Goal: Navigation & Orientation: Find specific page/section

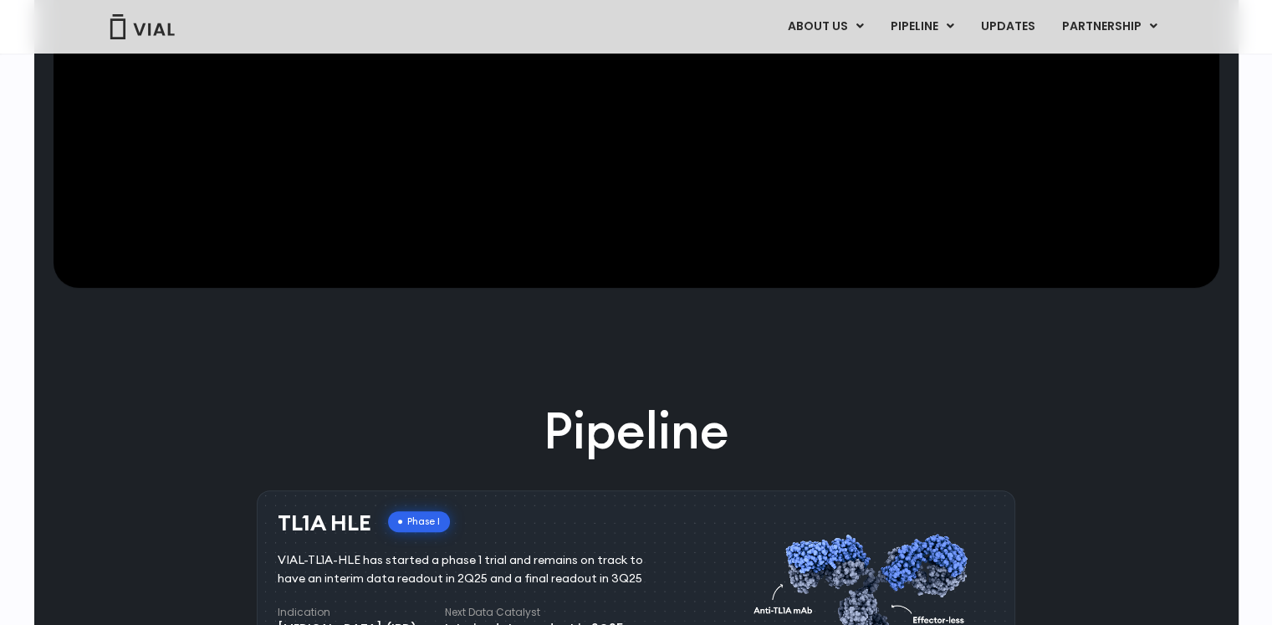
scroll to position [334, 0]
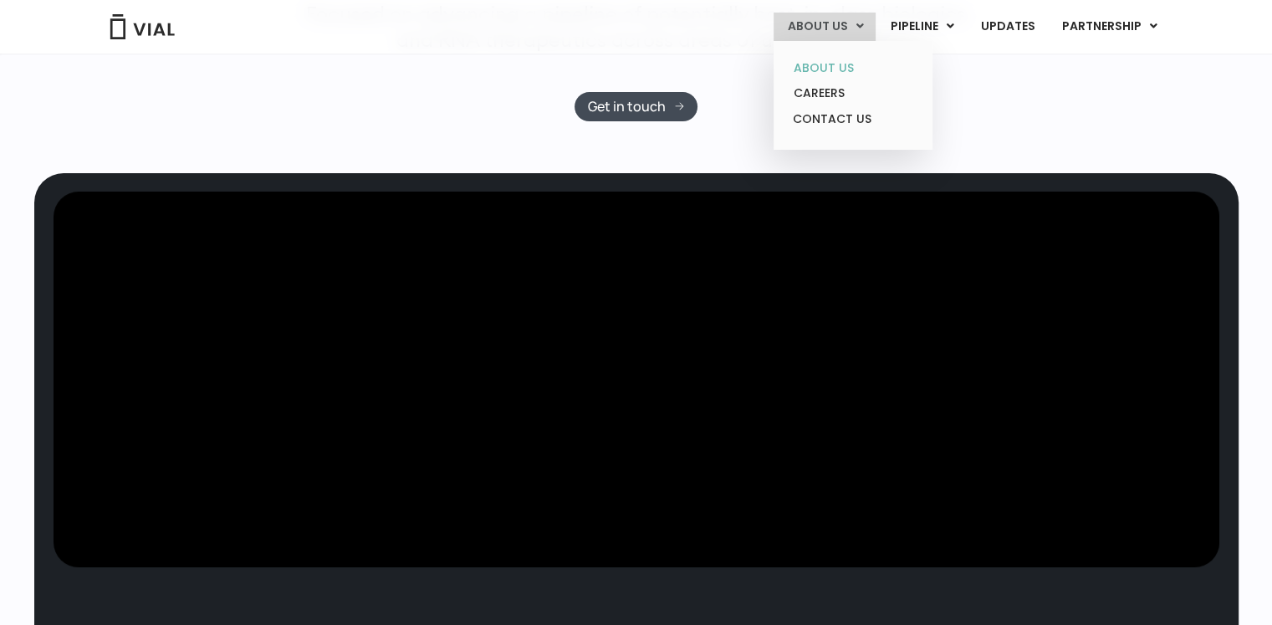
click at [843, 69] on link "ABOUT US" at bounding box center [852, 68] width 146 height 26
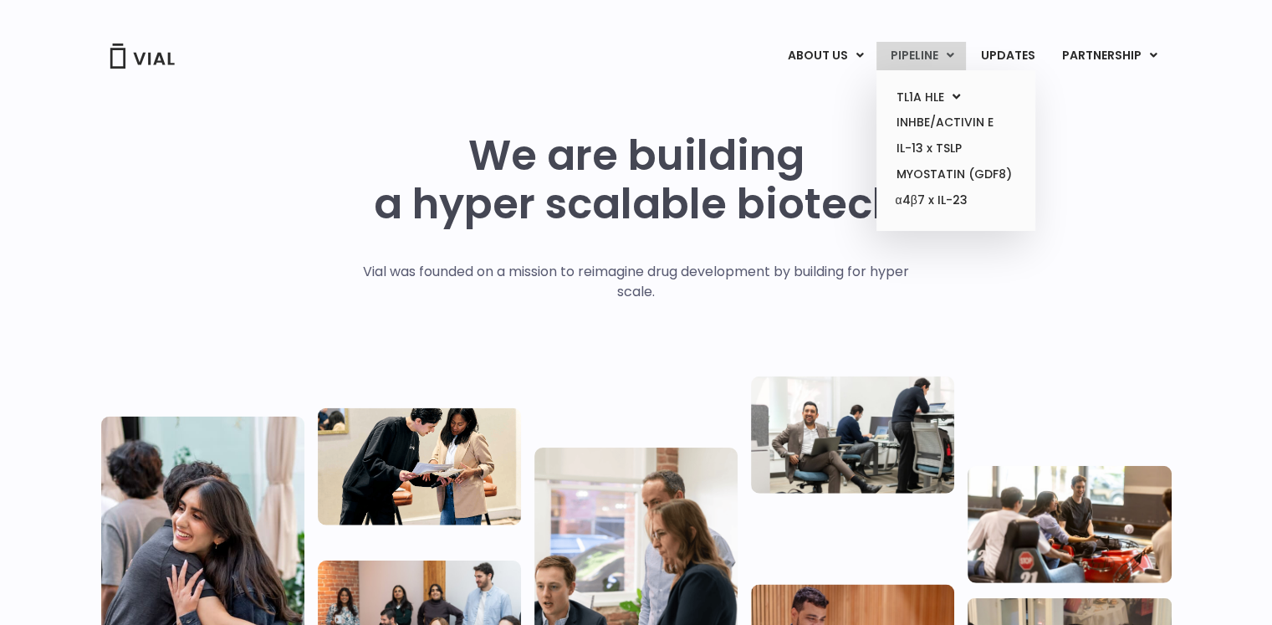
click at [933, 51] on link "PIPELINE" at bounding box center [920, 56] width 89 height 28
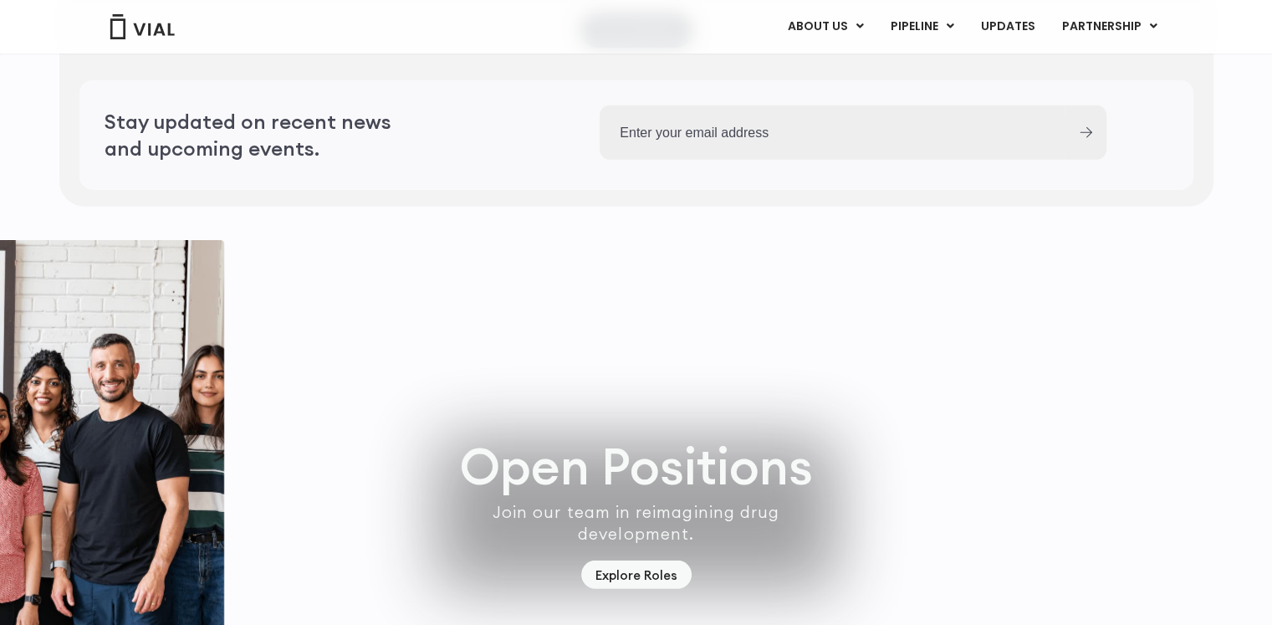
scroll to position [4187, 0]
